Goal: Task Accomplishment & Management: Use online tool/utility

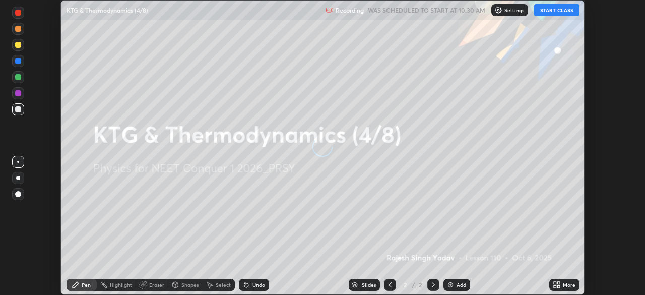
scroll to position [295, 644]
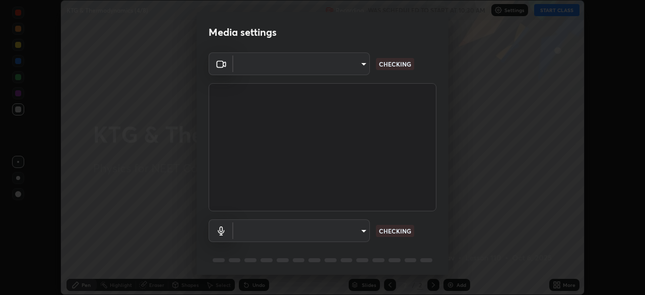
type input "ad6597066c7fc2f7d8a9df135791801f2c5e1b342417c3fbae4c684dc851fcd2"
click at [332, 229] on body "Erase all KTG & Thermodynamics (4/8) Recording WAS SCHEDULED TO START AT 10:30 …" at bounding box center [322, 147] width 645 height 295
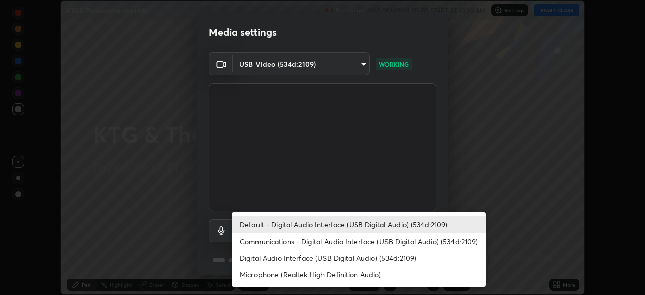
click at [303, 261] on li "Digital Audio Interface (USB Digital Audio) (534d:2109)" at bounding box center [359, 257] width 254 height 17
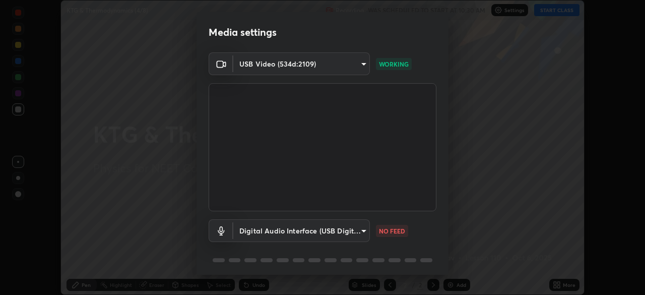
type input "9504114d88cd1e9f0ed6bff3d9927e44ebb011f85b2675eab88aad570231dfa9"
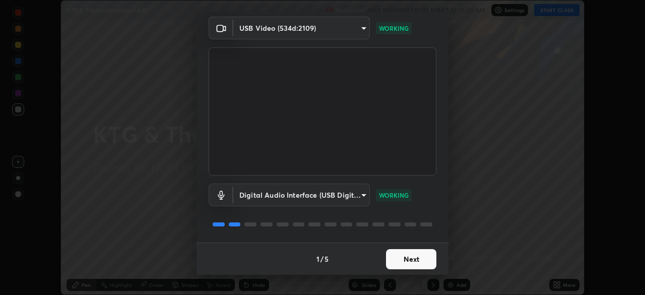
click at [422, 258] on button "Next" at bounding box center [411, 259] width 50 height 20
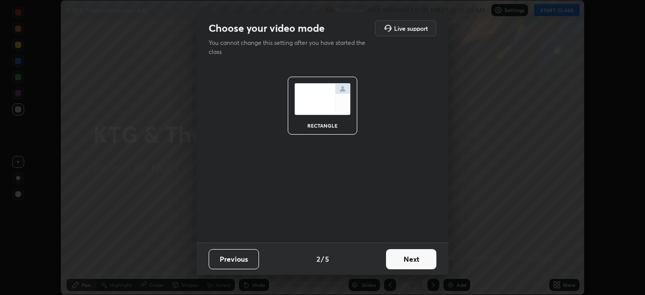
scroll to position [0, 0]
click at [415, 255] on button "Next" at bounding box center [411, 259] width 50 height 20
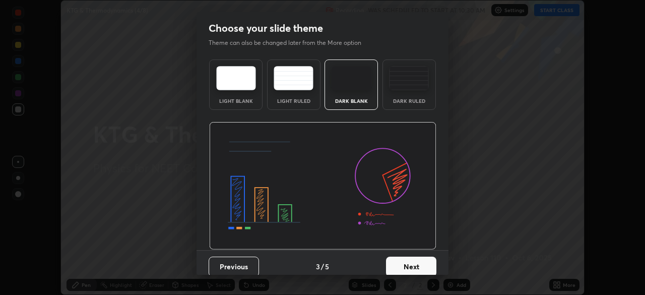
click at [418, 93] on div "Dark Ruled" at bounding box center [408, 84] width 53 height 50
click at [416, 261] on button "Next" at bounding box center [411, 266] width 50 height 20
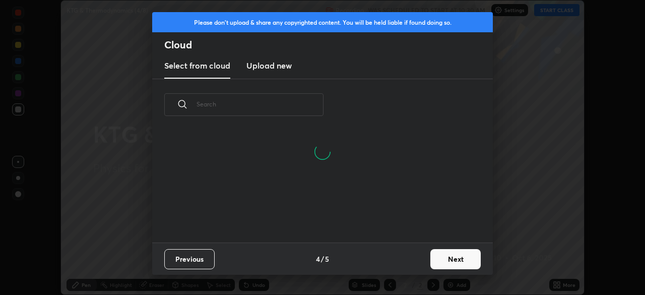
click at [272, 66] on h3 "Upload new" at bounding box center [268, 65] width 45 height 12
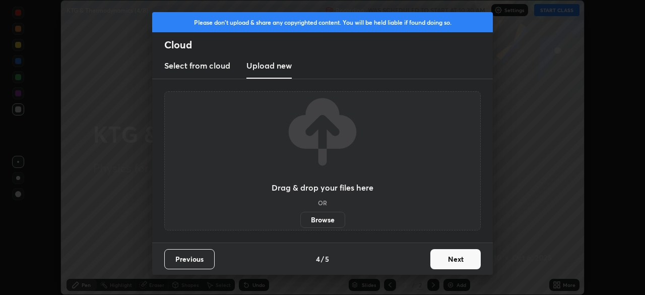
click at [320, 214] on label "Browse" at bounding box center [322, 219] width 45 height 16
click at [300, 214] on input "Browse" at bounding box center [300, 219] width 0 height 16
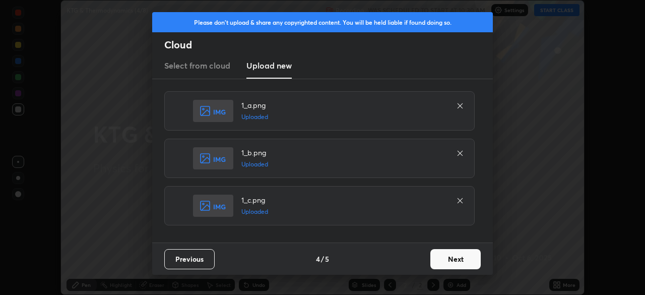
click at [459, 259] on button "Next" at bounding box center [455, 259] width 50 height 20
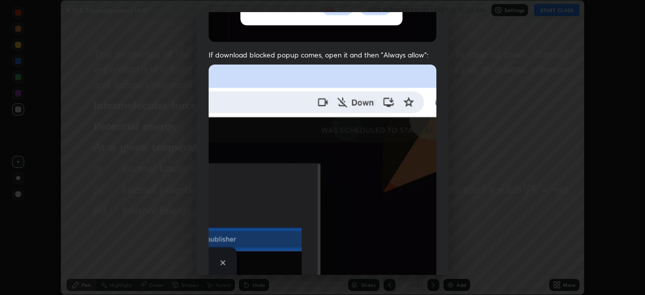
scroll to position [241, 0]
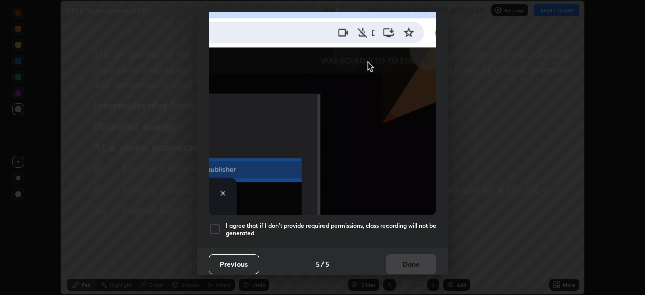
click at [224, 223] on div "I agree that if I don't provide required permissions, class recording will not …" at bounding box center [322, 229] width 228 height 12
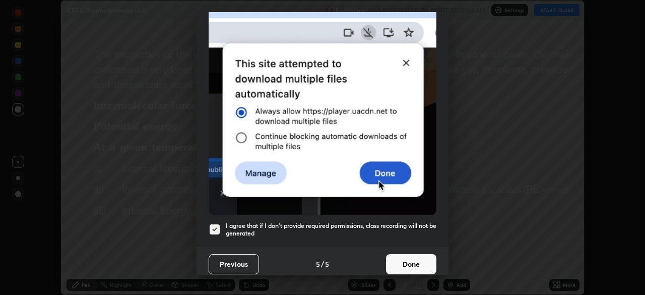
click at [411, 259] on button "Done" at bounding box center [411, 264] width 50 height 20
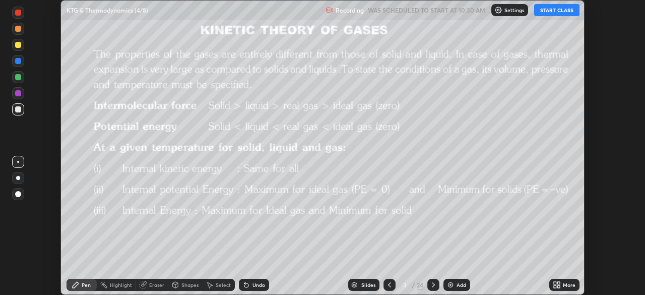
click at [408, 284] on div "3 / 24" at bounding box center [411, 284] width 24 height 9
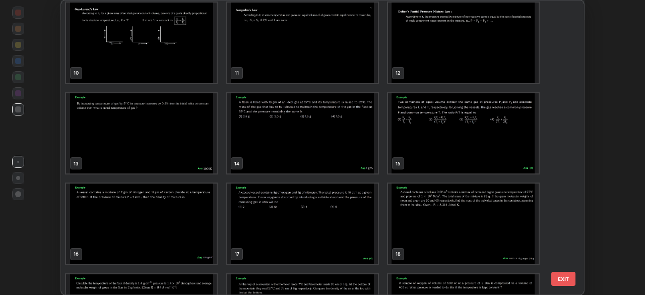
scroll to position [271, 0]
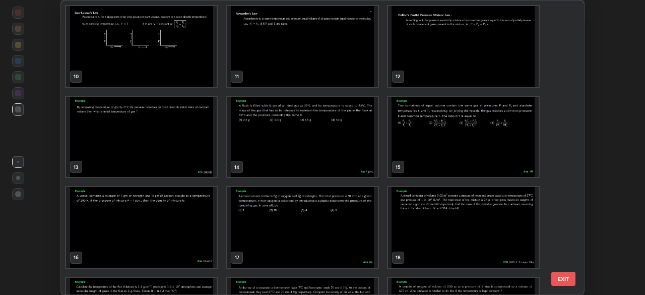
click at [353, 138] on img "grid" at bounding box center [302, 137] width 151 height 81
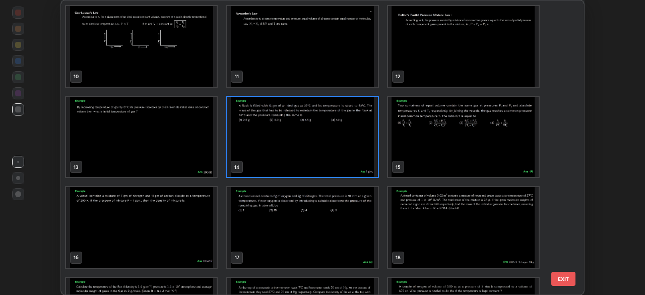
click at [356, 139] on img "grid" at bounding box center [302, 137] width 151 height 81
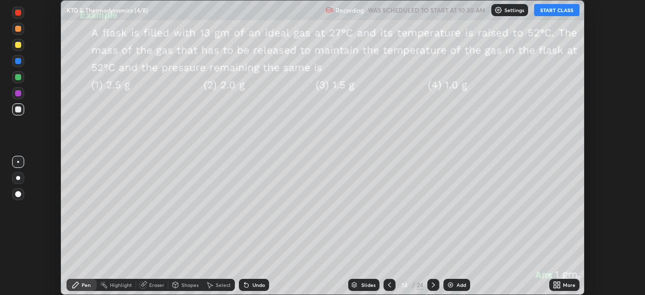
click at [420, 282] on div "24" at bounding box center [419, 284] width 7 height 9
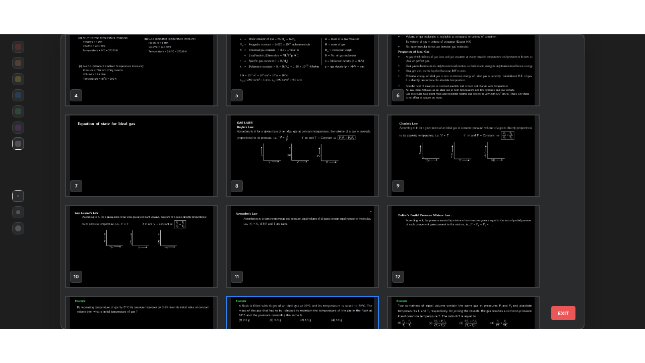
scroll to position [0, 0]
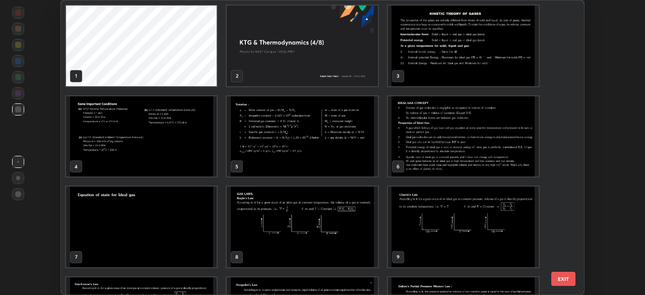
click at [350, 69] on img "grid" at bounding box center [302, 46] width 151 height 81
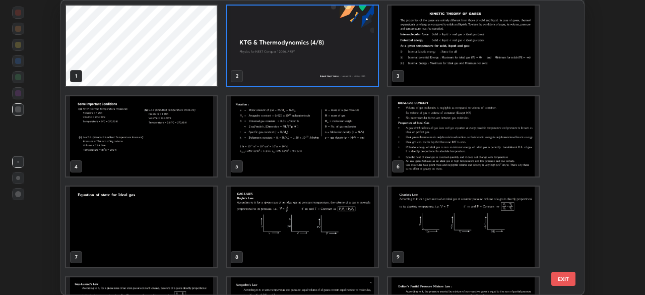
click at [352, 68] on img "grid" at bounding box center [302, 46] width 151 height 81
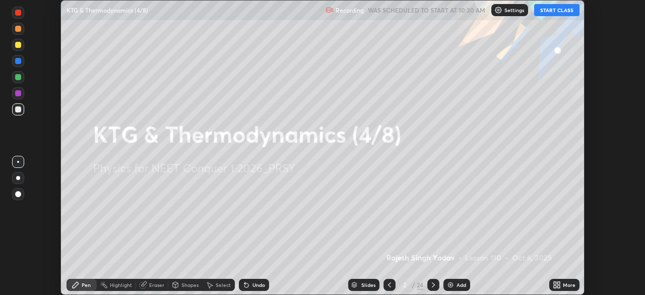
click at [560, 285] on div "More" at bounding box center [564, 284] width 30 height 12
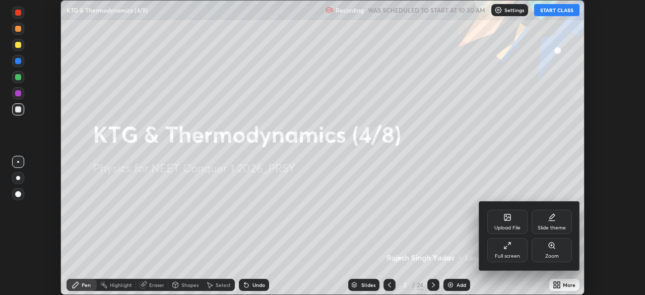
click at [515, 251] on div "Full screen" at bounding box center [507, 250] width 40 height 24
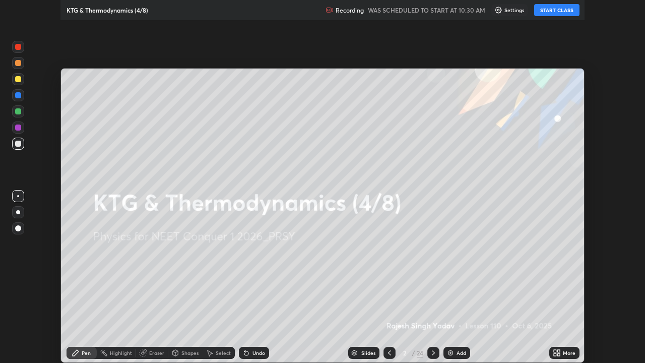
scroll to position [363, 645]
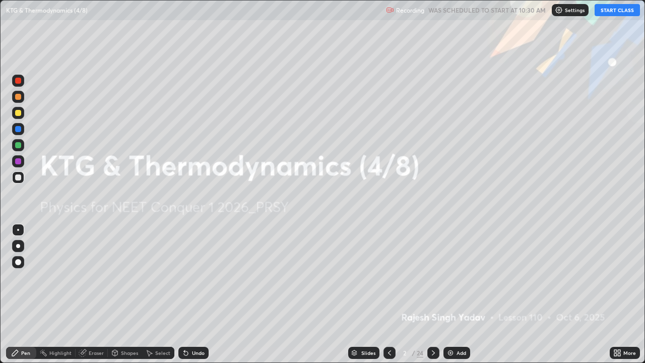
click at [612, 11] on button "START CLASS" at bounding box center [616, 10] width 45 height 12
click at [411, 294] on div "/" at bounding box center [412, 352] width 3 height 6
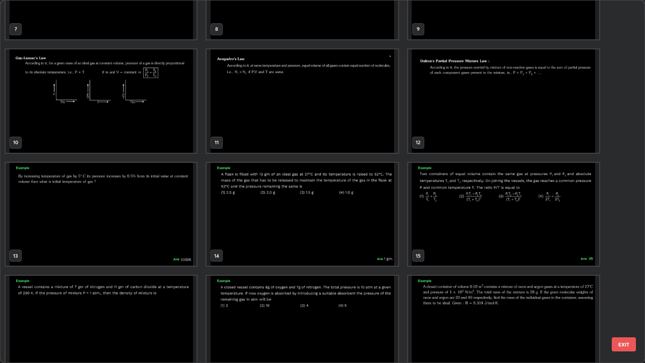
scroll to position [304, 0]
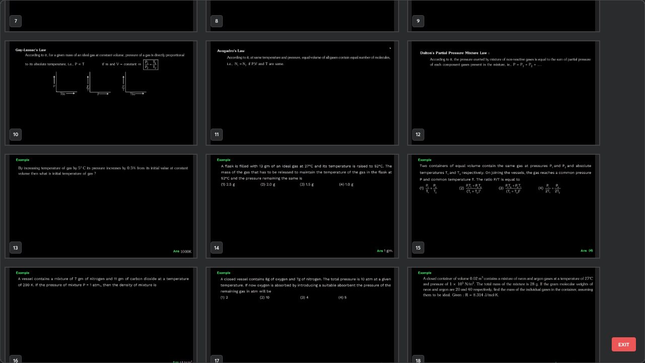
click at [364, 210] on img "grid" at bounding box center [301, 206] width 191 height 103
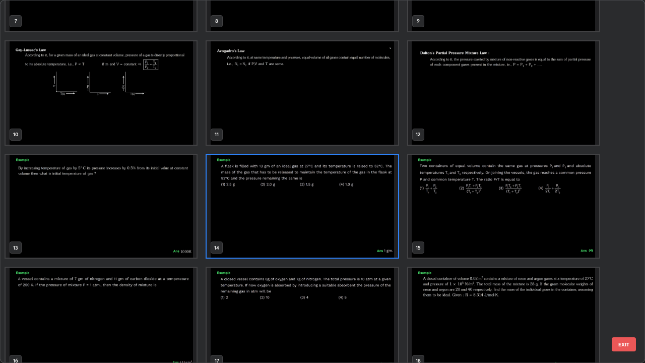
click at [365, 212] on img "grid" at bounding box center [301, 206] width 191 height 103
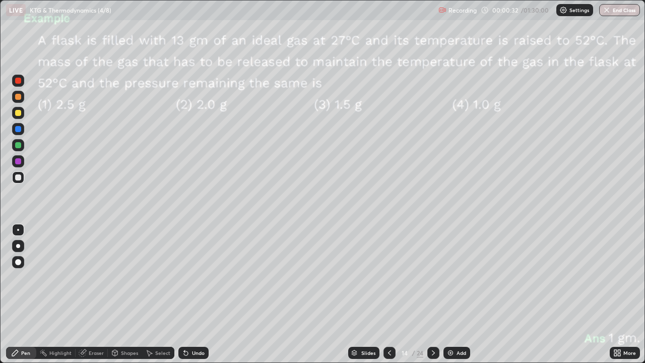
click at [432, 294] on icon at bounding box center [433, 352] width 8 height 8
click at [127, 294] on div "Shapes" at bounding box center [129, 352] width 17 height 5
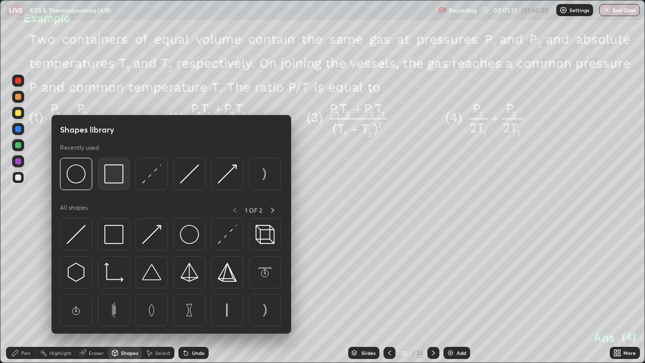
click at [118, 179] on img at bounding box center [113, 173] width 19 height 19
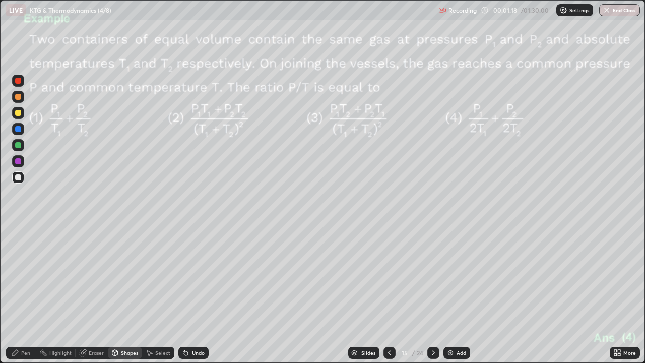
click at [162, 294] on div "Select" at bounding box center [162, 352] width 15 height 5
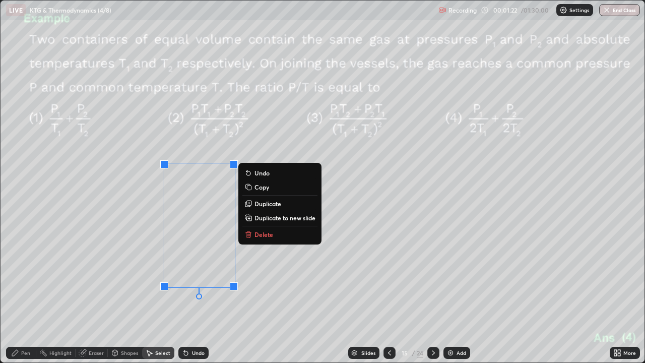
click at [259, 203] on p "Duplicate" at bounding box center [267, 203] width 27 height 8
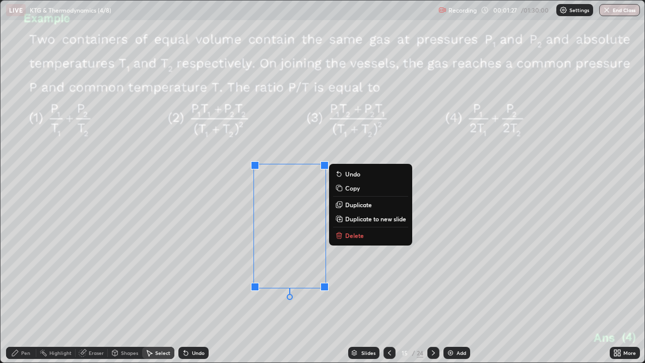
click at [122, 228] on div "0 ° Undo Copy Duplicate Duplicate to new slide Delete" at bounding box center [323, 182] width 644 height 362
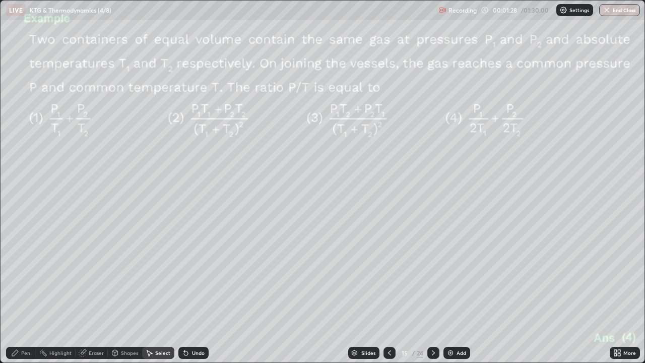
click at [123, 294] on div "Shapes" at bounding box center [129, 352] width 17 height 5
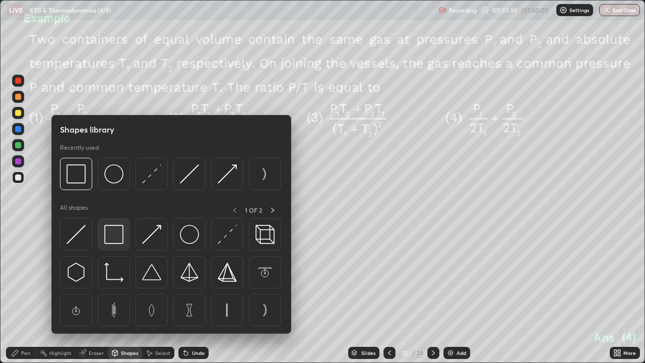
click at [108, 232] on img at bounding box center [113, 234] width 19 height 19
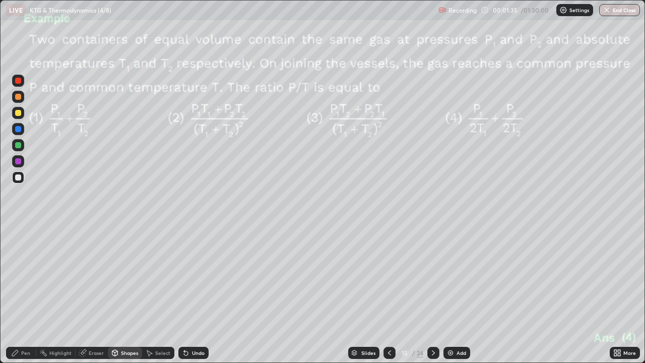
click at [89, 294] on div "Eraser" at bounding box center [96, 352] width 15 height 5
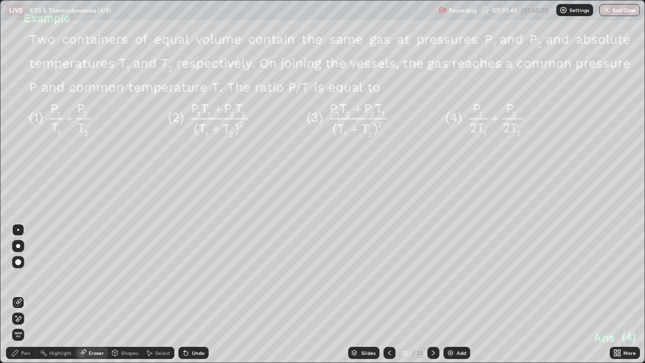
click at [23, 294] on div "Pen" at bounding box center [25, 352] width 9 height 5
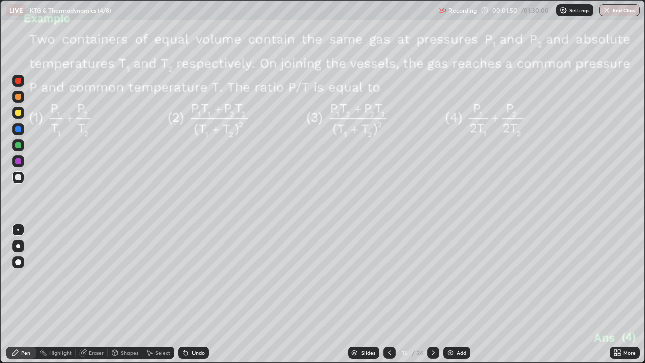
click at [158, 294] on div "Select" at bounding box center [162, 352] width 15 height 5
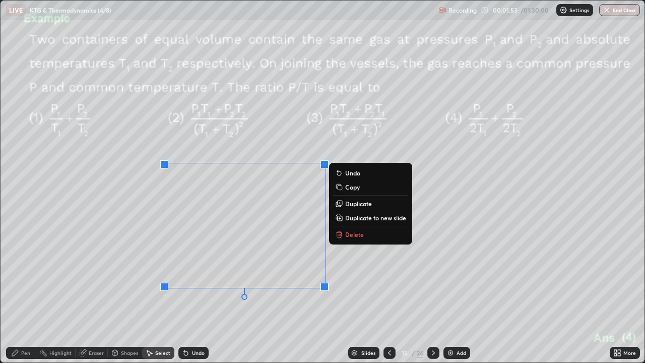
click at [351, 204] on p "Duplicate" at bounding box center [358, 203] width 27 height 8
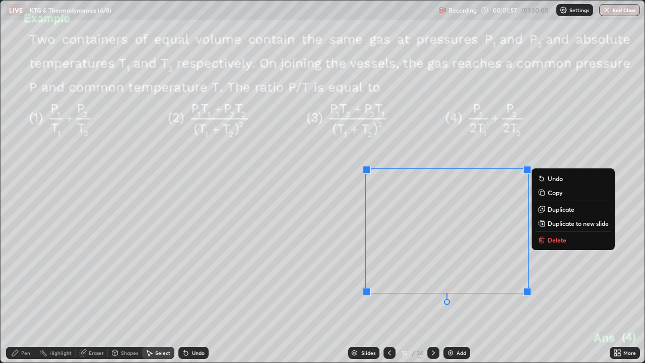
click at [27, 294] on div "Pen" at bounding box center [21, 352] width 30 height 12
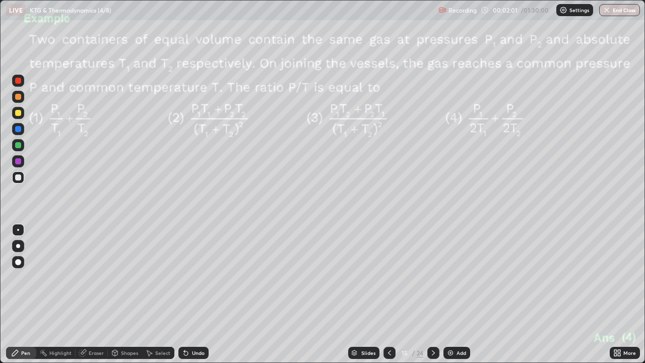
click at [93, 294] on div "Eraser" at bounding box center [96, 352] width 15 height 5
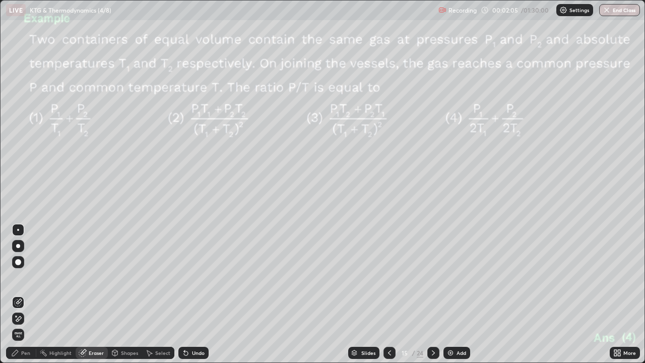
click at [29, 294] on div "Pen" at bounding box center [21, 352] width 30 height 12
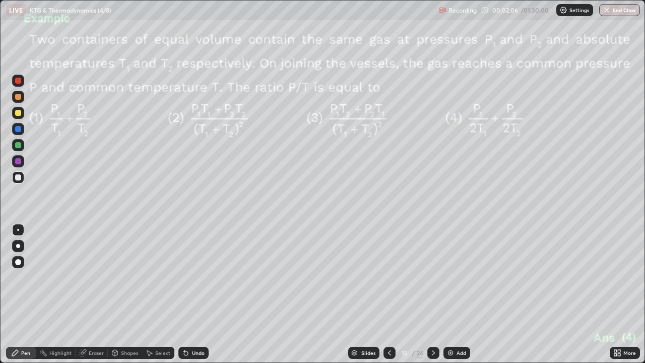
click at [20, 97] on div at bounding box center [18, 97] width 6 height 6
click at [19, 178] on div at bounding box center [18, 177] width 6 height 6
click at [19, 246] on div at bounding box center [18, 246] width 4 height 4
click at [19, 145] on div at bounding box center [18, 145] width 6 height 6
click at [432, 294] on icon at bounding box center [433, 352] width 8 height 8
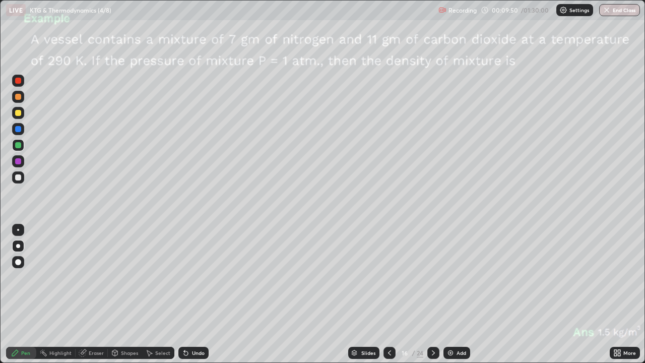
click at [16, 98] on div at bounding box center [18, 97] width 6 height 6
click at [23, 146] on div at bounding box center [18, 145] width 12 height 12
click at [434, 294] on icon at bounding box center [433, 352] width 8 height 8
click at [433, 294] on icon at bounding box center [433, 352] width 8 height 8
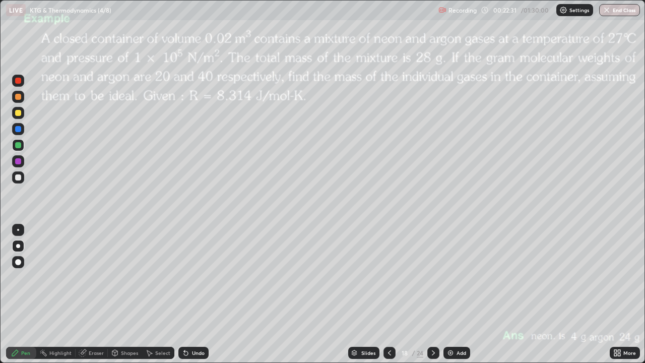
click at [22, 115] on div at bounding box center [18, 113] width 12 height 12
click at [19, 229] on div at bounding box center [18, 230] width 12 height 12
click at [19, 97] on div at bounding box center [18, 97] width 6 height 6
click at [19, 113] on div at bounding box center [18, 113] width 6 height 6
click at [433, 294] on icon at bounding box center [433, 352] width 8 height 8
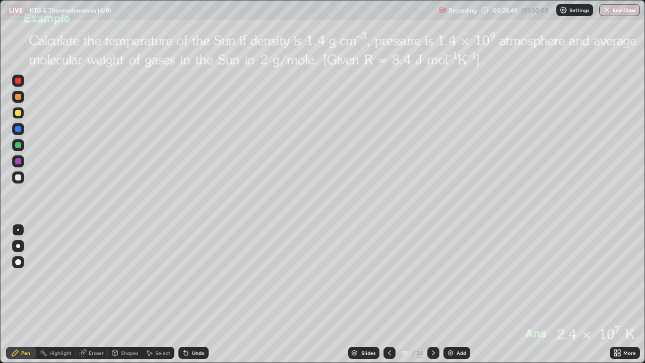
click at [19, 98] on div at bounding box center [18, 97] width 6 height 6
click at [19, 177] on div at bounding box center [18, 177] width 6 height 6
click at [433, 294] on icon at bounding box center [433, 352] width 8 height 8
click at [20, 113] on div at bounding box center [18, 113] width 6 height 6
click at [432, 294] on icon at bounding box center [433, 352] width 8 height 8
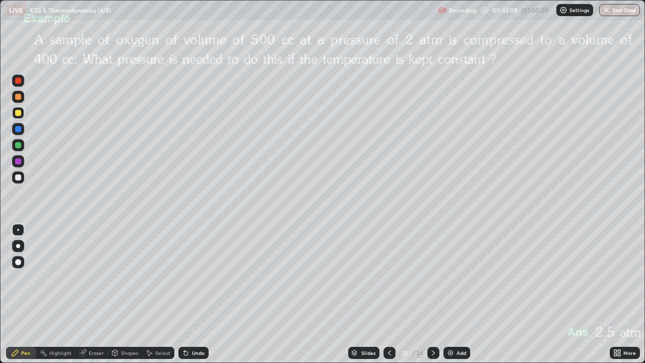
click at [18, 246] on div at bounding box center [18, 246] width 4 height 4
click at [19, 97] on div at bounding box center [18, 97] width 6 height 6
click at [193, 294] on div "Undo" at bounding box center [198, 352] width 13 height 5
click at [434, 294] on icon at bounding box center [433, 352] width 8 height 8
click at [432, 294] on icon at bounding box center [433, 352] width 8 height 8
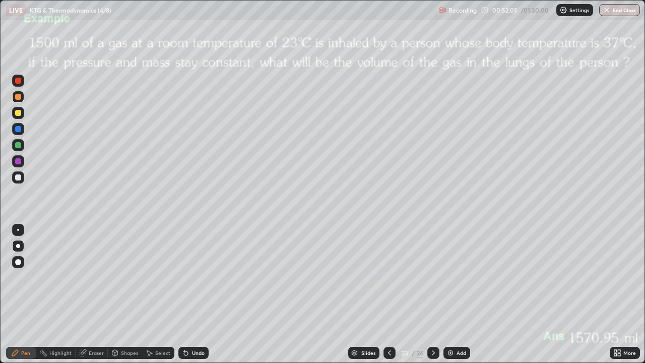
click at [431, 294] on icon at bounding box center [433, 352] width 8 height 8
click at [19, 110] on div at bounding box center [18, 113] width 6 height 6
click at [189, 294] on div "Undo" at bounding box center [193, 352] width 30 height 12
click at [192, 294] on div "Undo" at bounding box center [198, 352] width 13 height 5
click at [625, 294] on div "More" at bounding box center [629, 352] width 13 height 5
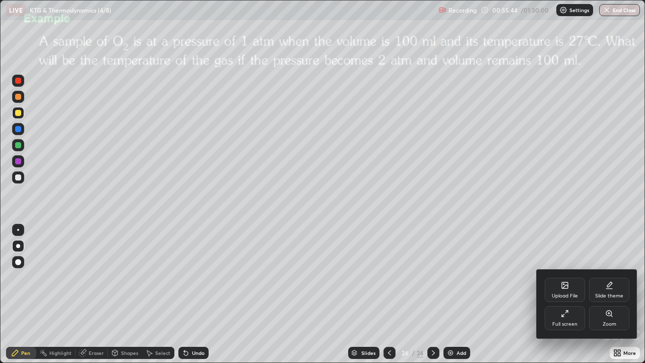
click at [566, 293] on div "Upload File" at bounding box center [564, 295] width 26 height 5
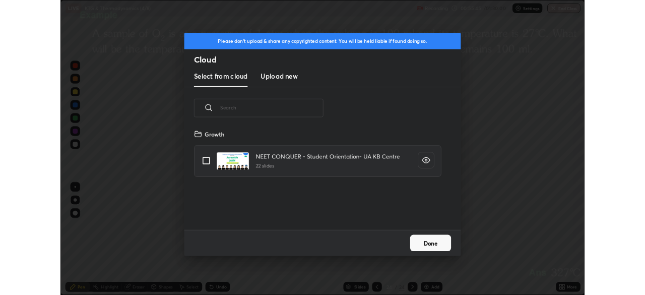
scroll to position [124, 323]
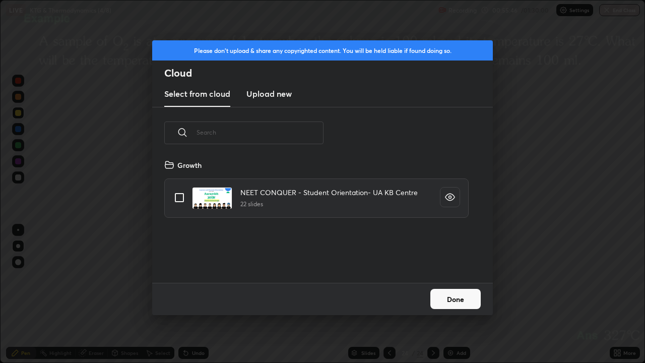
click at [270, 97] on h3 "Upload new" at bounding box center [268, 94] width 45 height 12
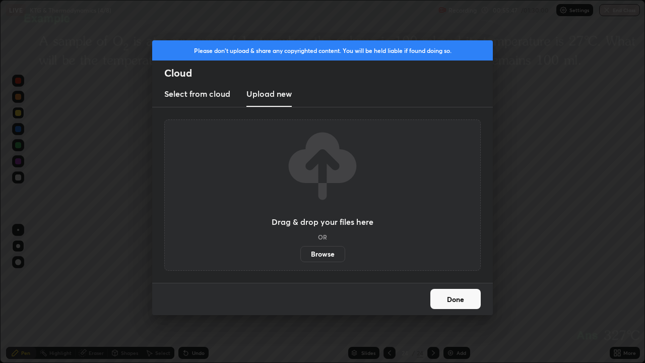
click at [313, 252] on label "Browse" at bounding box center [322, 254] width 45 height 16
click at [300, 252] on input "Browse" at bounding box center [300, 254] width 0 height 16
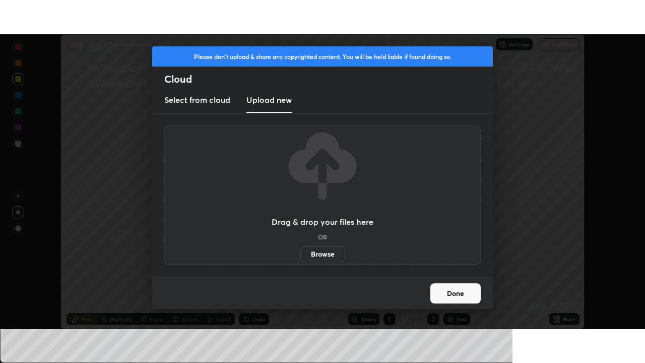
scroll to position [50060, 49710]
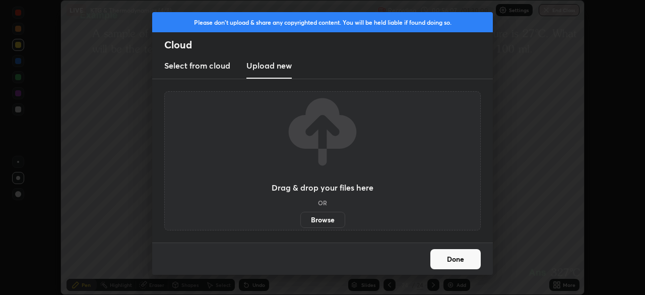
click at [320, 216] on label "Browse" at bounding box center [322, 219] width 45 height 16
click at [300, 216] on input "Browse" at bounding box center [300, 219] width 0 height 16
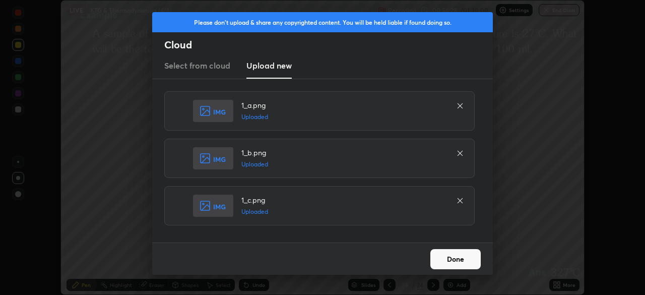
click at [446, 258] on button "Done" at bounding box center [455, 259] width 50 height 20
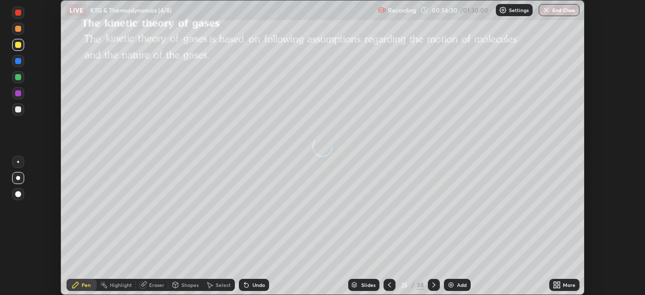
click at [558, 282] on icon at bounding box center [558, 282] width 3 height 3
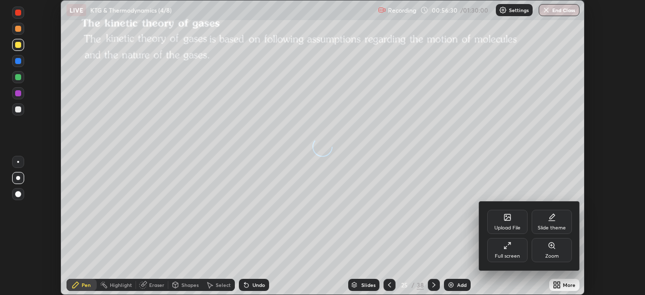
click at [514, 250] on div "Full screen" at bounding box center [507, 250] width 40 height 24
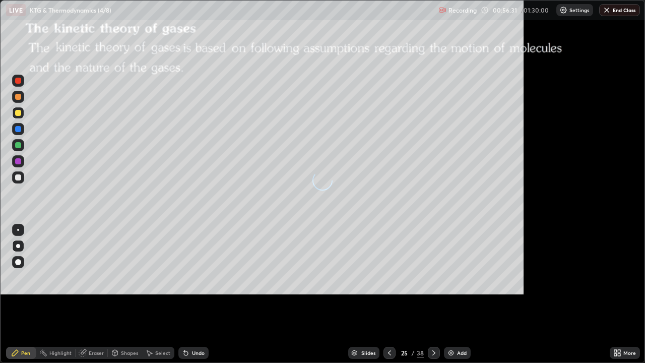
scroll to position [363, 645]
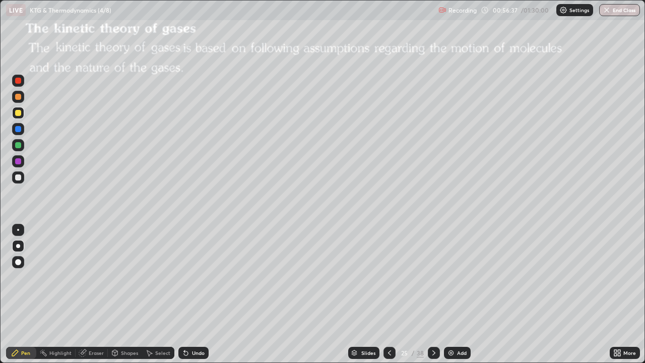
click at [408, 294] on div "25" at bounding box center [404, 352] width 10 height 6
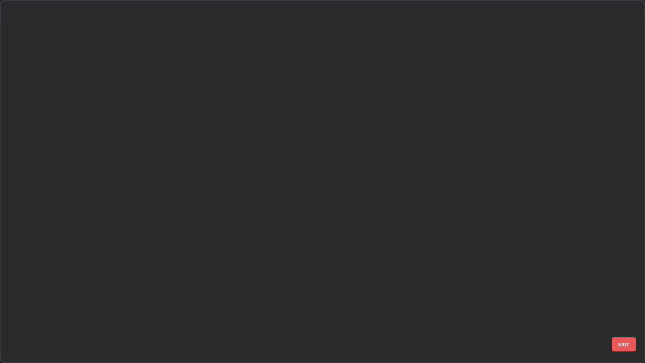
scroll to position [656, 0]
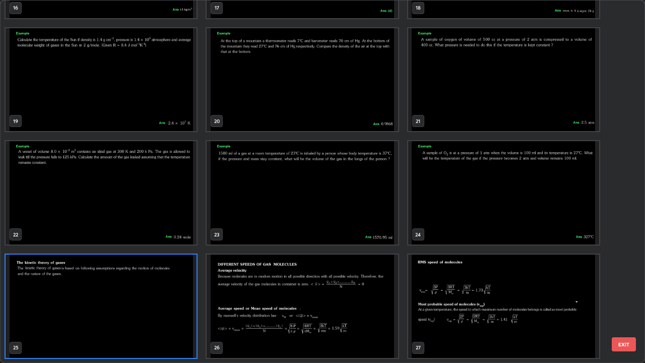
click at [233, 281] on img "grid" at bounding box center [301, 305] width 191 height 103
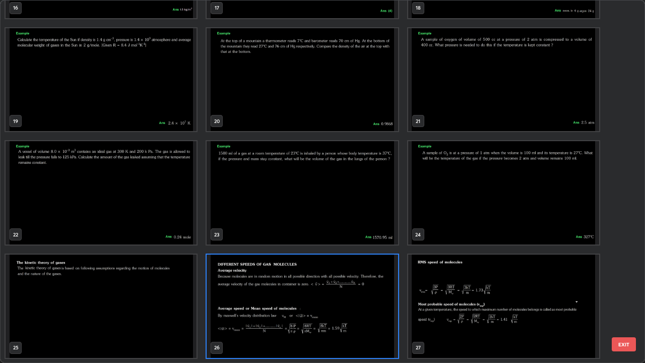
click at [235, 279] on img "grid" at bounding box center [301, 305] width 191 height 103
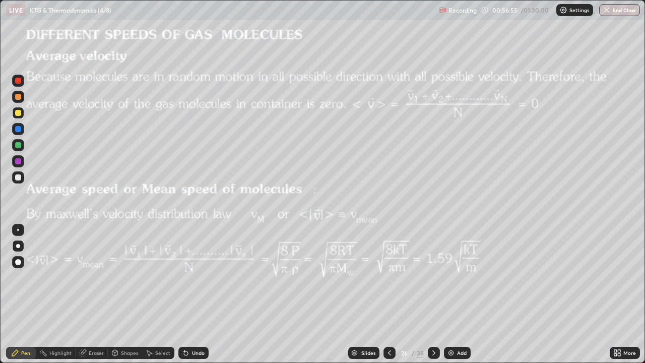
click at [126, 294] on div "Shapes" at bounding box center [129, 352] width 17 height 5
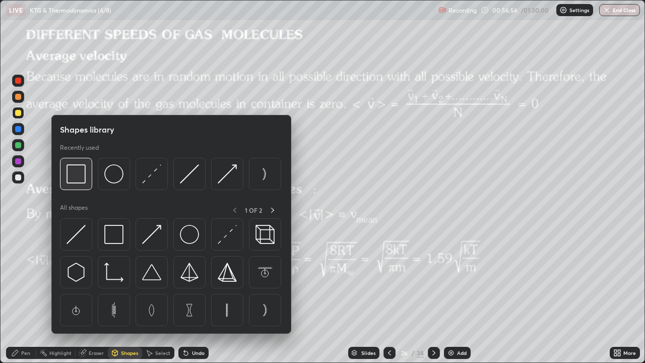
click at [84, 180] on img at bounding box center [75, 173] width 19 height 19
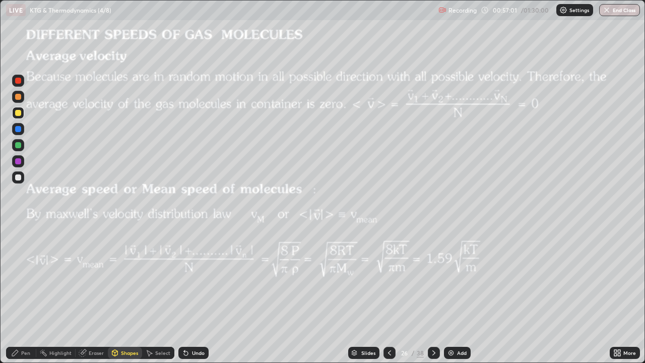
click at [27, 294] on div "Pen" at bounding box center [25, 352] width 9 height 5
click at [19, 177] on div at bounding box center [18, 177] width 6 height 6
click at [128, 294] on div "Shapes" at bounding box center [129, 352] width 17 height 5
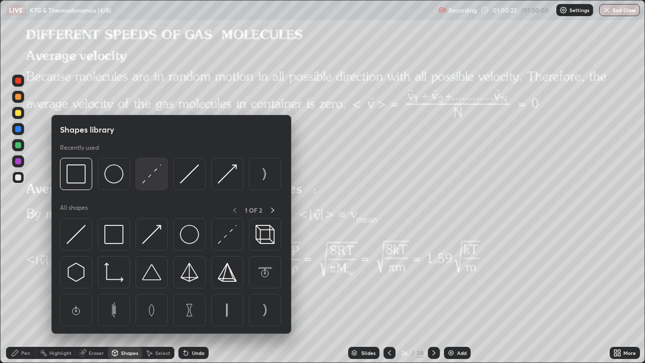
click at [153, 172] on img at bounding box center [151, 173] width 19 height 19
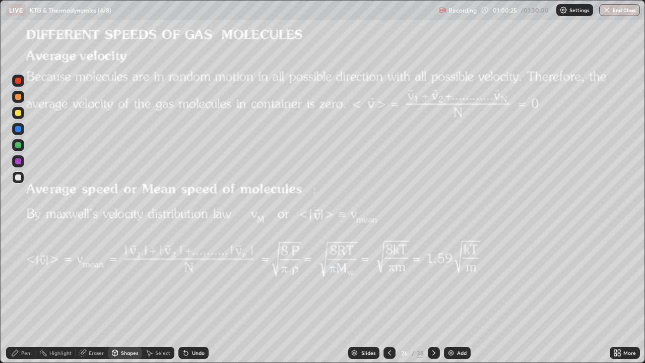
click at [18, 97] on div at bounding box center [18, 97] width 6 height 6
click at [431, 294] on icon at bounding box center [434, 352] width 8 height 8
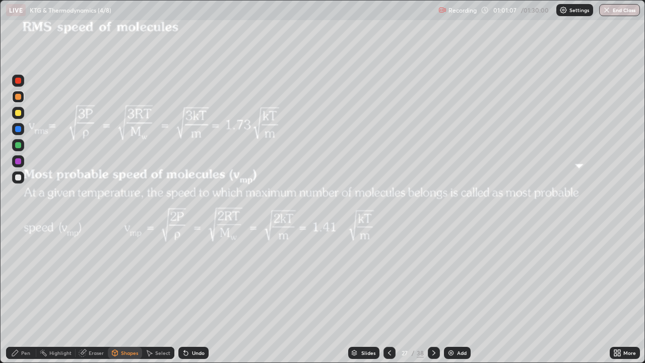
click at [190, 294] on div "Undo" at bounding box center [193, 352] width 30 height 12
click at [26, 294] on div "Pen" at bounding box center [25, 352] width 9 height 5
click at [457, 294] on div "Add" at bounding box center [462, 352] width 10 height 5
click at [18, 179] on div at bounding box center [18, 177] width 6 height 6
click at [453, 294] on img at bounding box center [451, 352] width 8 height 8
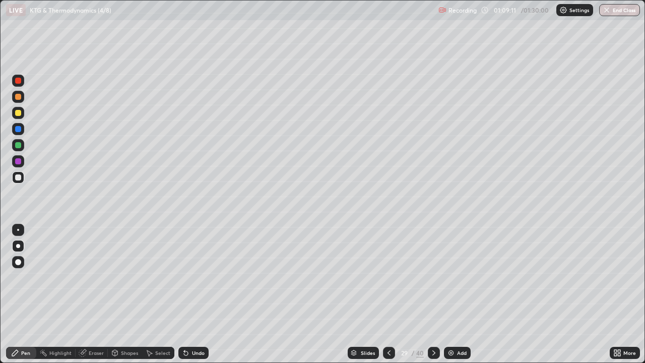
click at [192, 294] on div "Undo" at bounding box center [198, 352] width 13 height 5
click at [195, 294] on div "Undo" at bounding box center [198, 352] width 13 height 5
click at [194, 294] on div "Undo" at bounding box center [193, 352] width 30 height 12
click at [195, 294] on div "Undo" at bounding box center [193, 352] width 30 height 12
click at [392, 294] on icon at bounding box center [389, 352] width 8 height 8
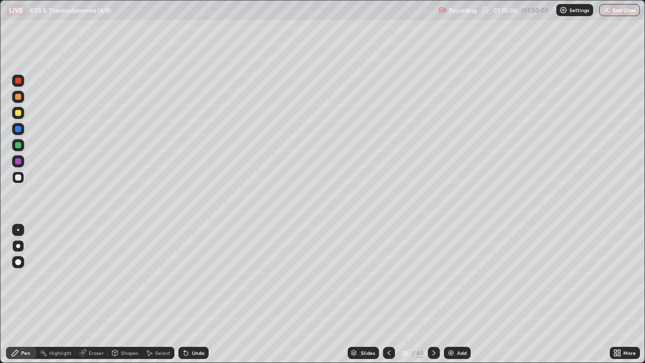
click at [388, 294] on icon at bounding box center [389, 352] width 8 height 8
click at [435, 294] on icon at bounding box center [434, 352] width 8 height 8
click at [433, 294] on icon at bounding box center [433, 352] width 3 height 5
click at [432, 294] on icon at bounding box center [433, 352] width 3 height 5
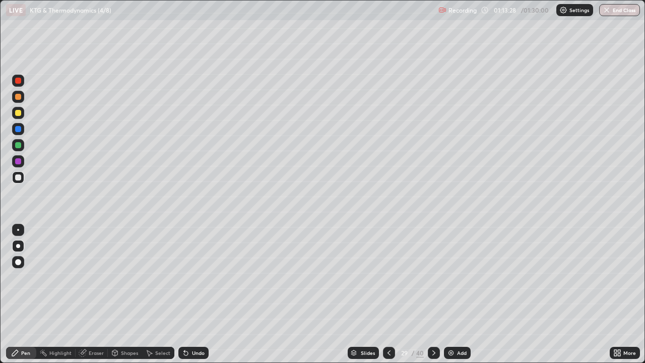
click at [391, 294] on icon at bounding box center [389, 352] width 8 height 8
click at [433, 294] on icon at bounding box center [434, 352] width 8 height 8
click at [419, 294] on div "40" at bounding box center [420, 352] width 8 height 9
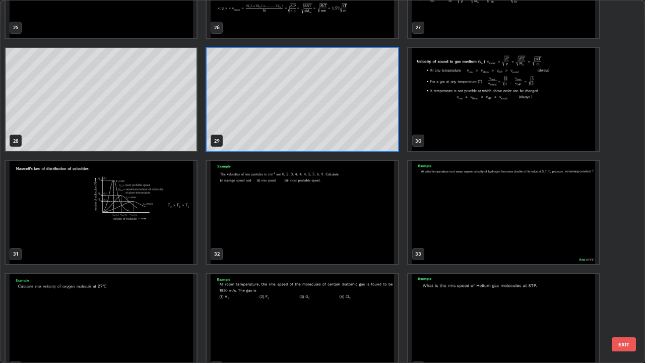
scroll to position [977, 0]
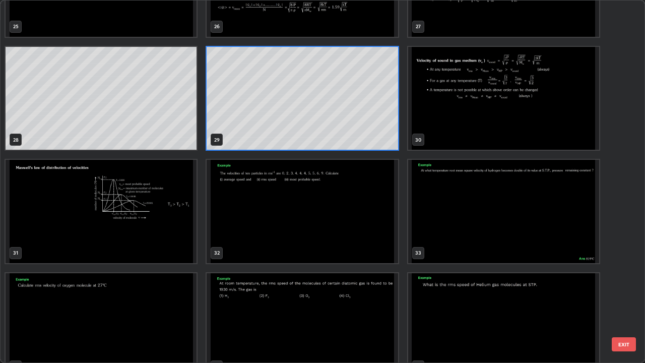
click at [360, 212] on img "grid" at bounding box center [301, 211] width 191 height 103
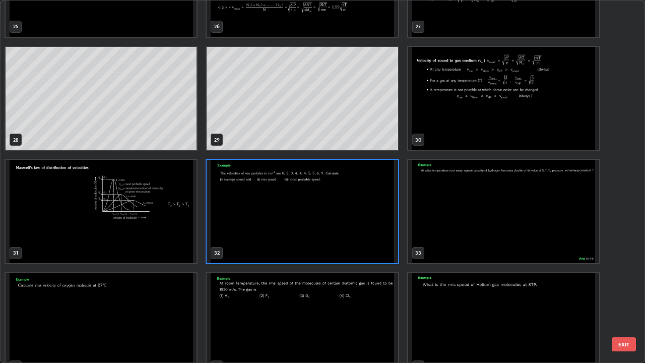
click at [360, 214] on img "grid" at bounding box center [301, 211] width 191 height 103
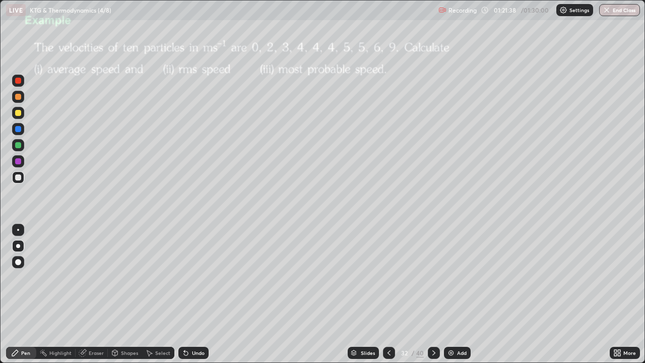
click at [436, 294] on icon at bounding box center [434, 352] width 8 height 8
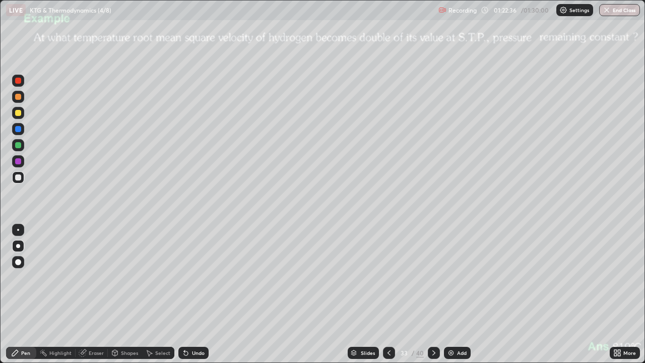
click at [416, 294] on div "40" at bounding box center [420, 352] width 8 height 9
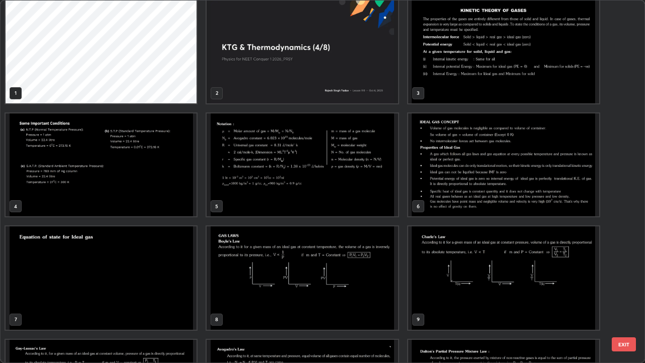
scroll to position [0, 0]
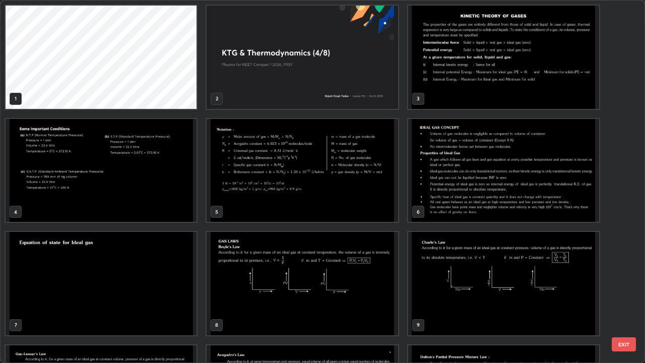
click at [167, 179] on img "grid" at bounding box center [101, 170] width 191 height 103
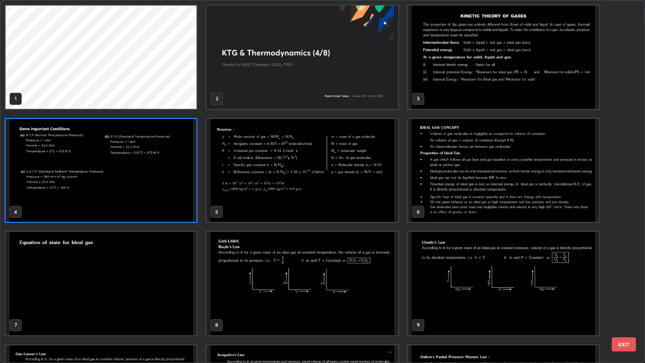
click at [165, 176] on img "grid" at bounding box center [101, 170] width 191 height 103
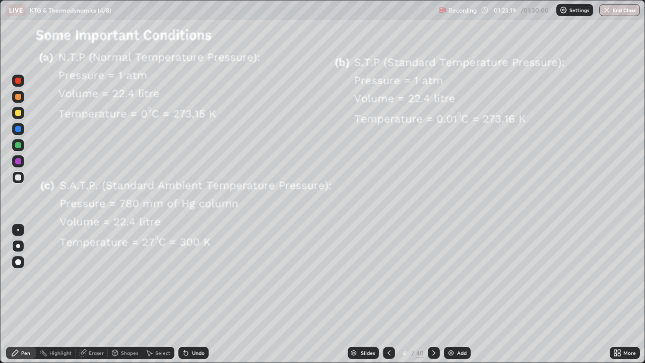
click at [411, 294] on div "/" at bounding box center [412, 352] width 3 height 6
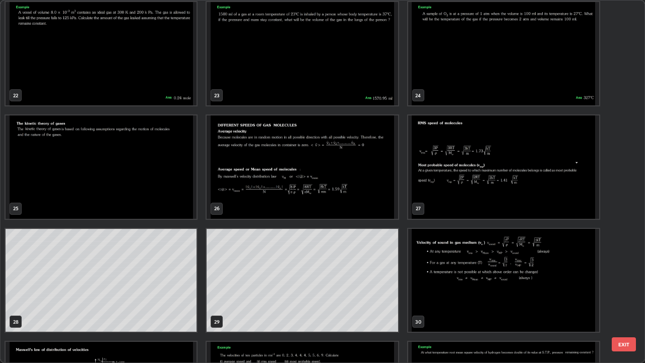
scroll to position [801, 0]
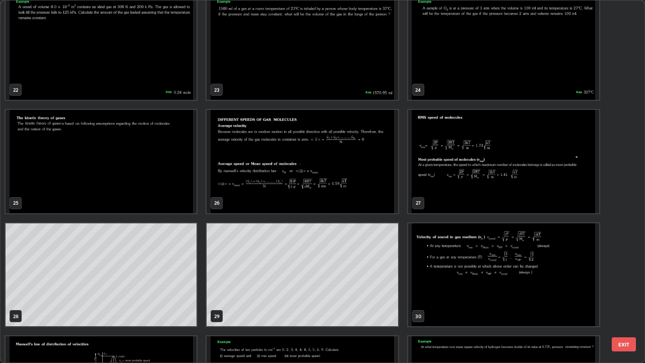
click at [417, 232] on img "grid" at bounding box center [503, 274] width 191 height 103
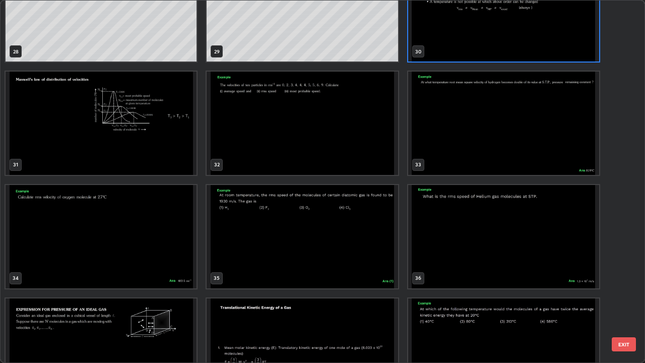
scroll to position [1071, 0]
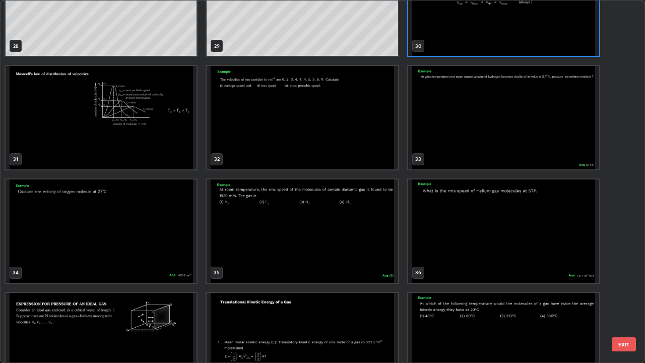
click at [480, 126] on img "grid" at bounding box center [503, 117] width 191 height 103
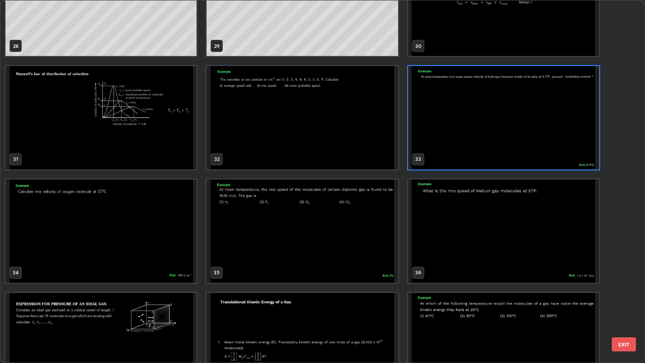
click at [483, 127] on img "grid" at bounding box center [503, 117] width 191 height 103
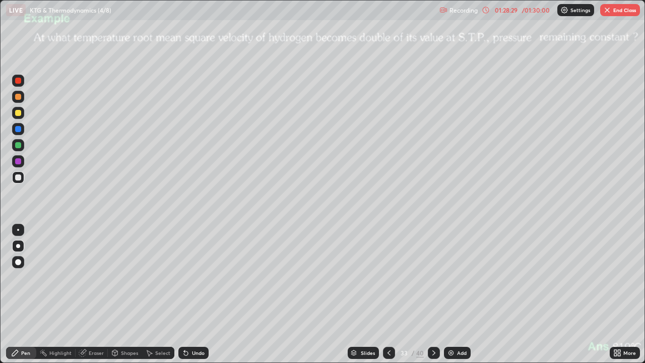
click at [619, 12] on button "End Class" at bounding box center [620, 10] width 40 height 12
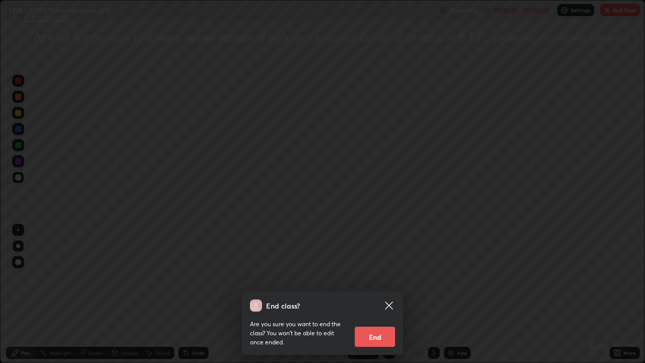
click at [378, 294] on button "End" at bounding box center [374, 336] width 40 height 20
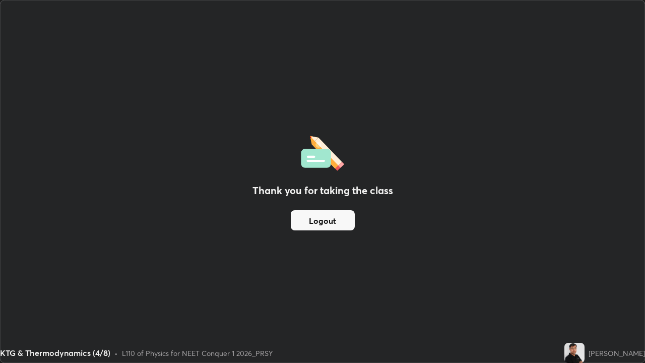
click at [306, 224] on button "Logout" at bounding box center [323, 220] width 64 height 20
